Goal: Transaction & Acquisition: Obtain resource

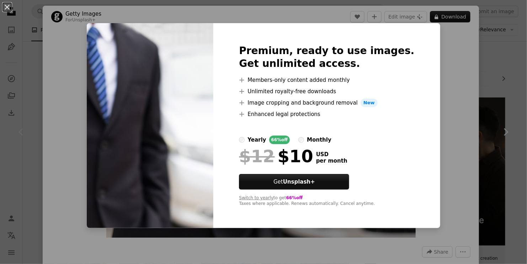
click at [261, 139] on label "yearly 66% off" at bounding box center [264, 139] width 51 height 9
click at [432, 85] on div "An X shape Premium, ready to use images. Get unlimited access. A plus sign Memb…" at bounding box center [263, 132] width 527 height 264
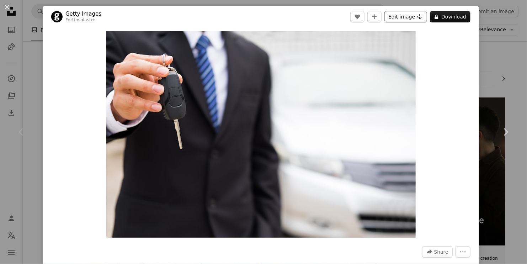
click at [418, 18] on button "Edit image Plus sign for Unsplash+" at bounding box center [405, 16] width 43 height 11
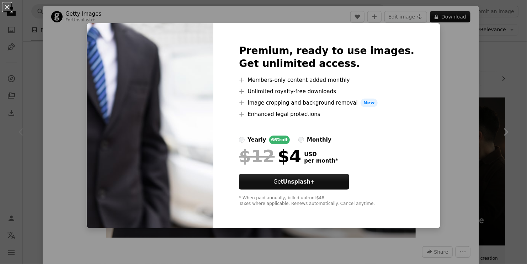
click at [438, 73] on div "An X shape Premium, ready to use images. Get unlimited access. A plus sign Memb…" at bounding box center [263, 132] width 527 height 264
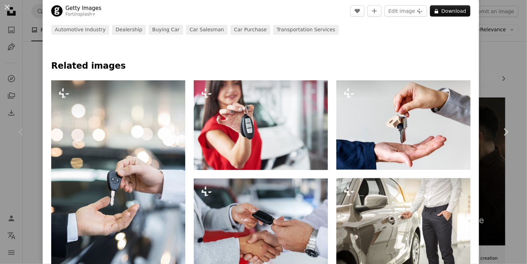
scroll to position [178, 0]
